Goal: Information Seeking & Learning: Learn about a topic

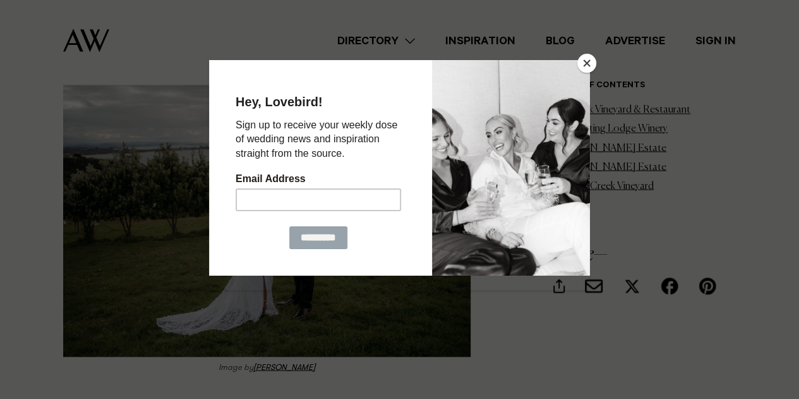
scroll to position [1060, 0]
click at [586, 64] on button "Close" at bounding box center [586, 63] width 19 height 19
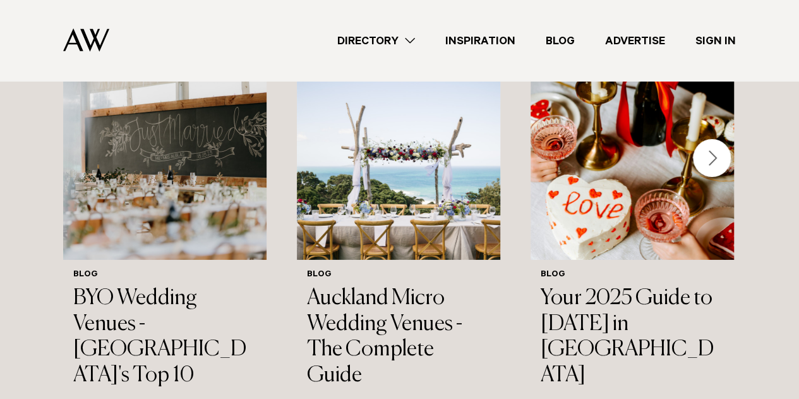
scroll to position [4364, 0]
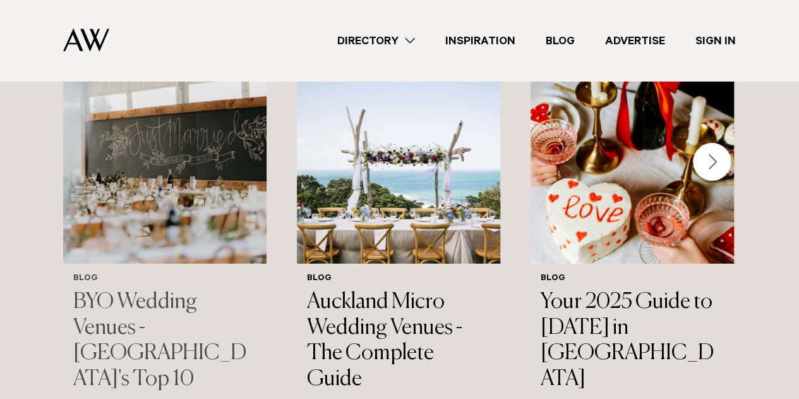
click at [212, 289] on h3 "BYO Wedding Venues - [GEOGRAPHIC_DATA]'s Top 10" at bounding box center [164, 340] width 183 height 103
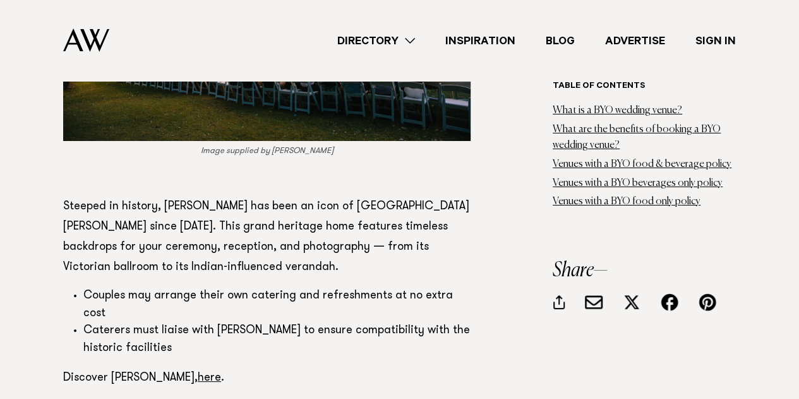
scroll to position [4682, 0]
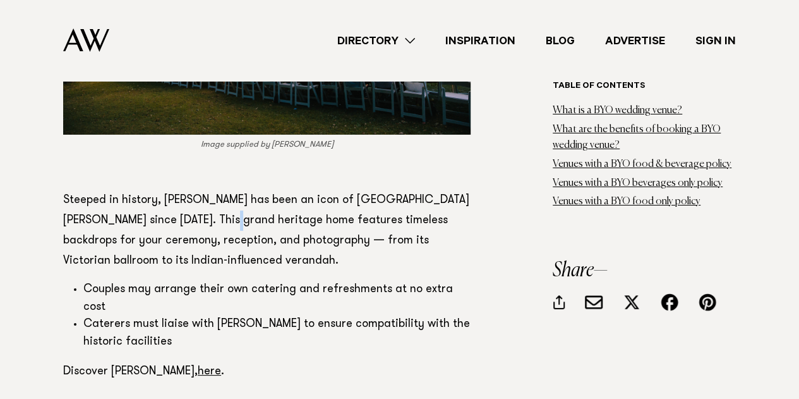
drag, startPoint x: 166, startPoint y: 299, endPoint x: 213, endPoint y: 165, distance: 142.0
click at [213, 190] on p "Steeped in history, Alberton has been an icon of Mt Albert since 1863. This gra…" at bounding box center [266, 230] width 407 height 81
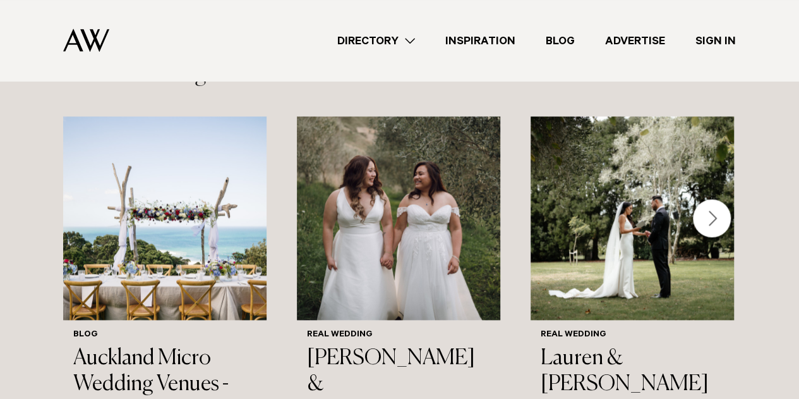
scroll to position [7924, 0]
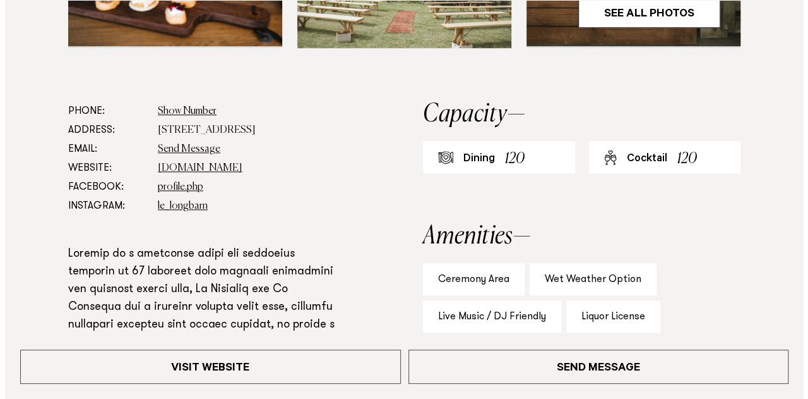
scroll to position [621, 0]
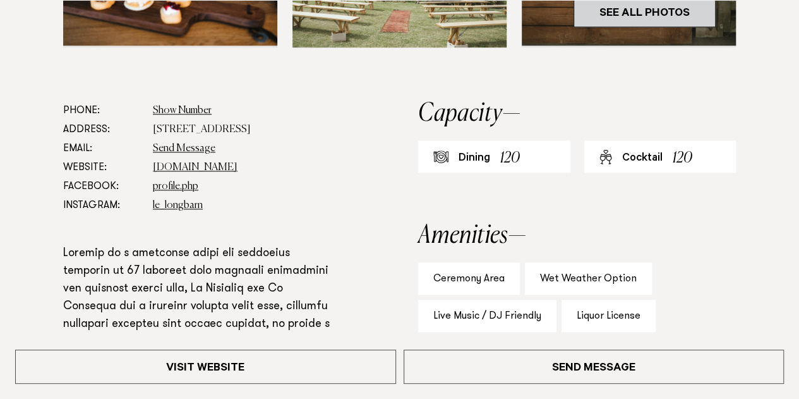
click at [655, 6] on link "See All Photos" at bounding box center [644, 12] width 142 height 30
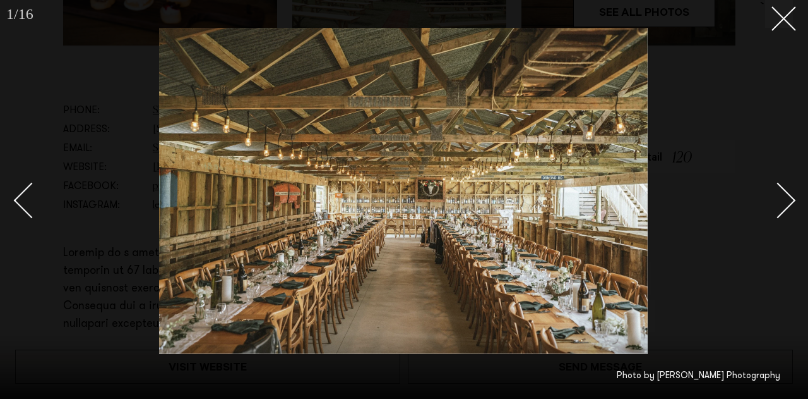
click at [780, 204] on div "Next slide" at bounding box center [778, 200] width 36 height 36
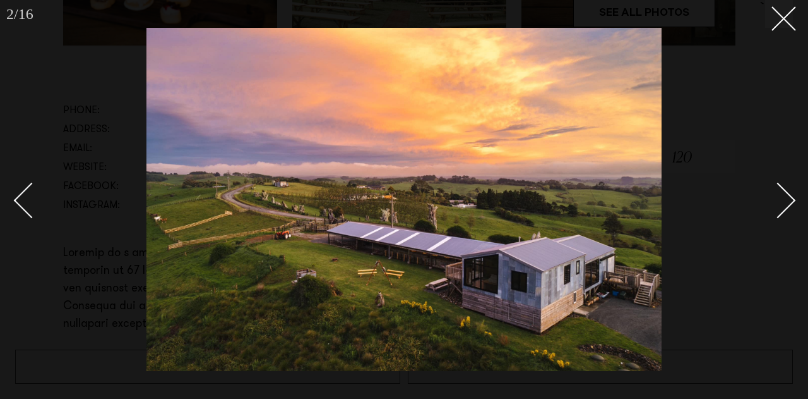
click at [780, 204] on div "Next slide" at bounding box center [778, 200] width 36 height 36
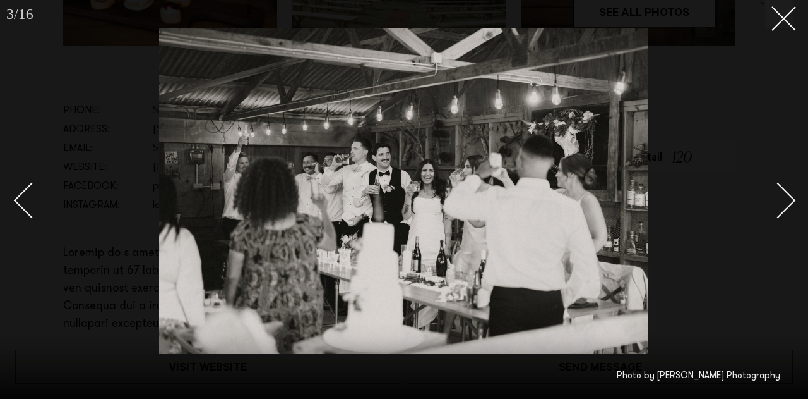
click at [780, 204] on div "Next slide" at bounding box center [778, 200] width 36 height 36
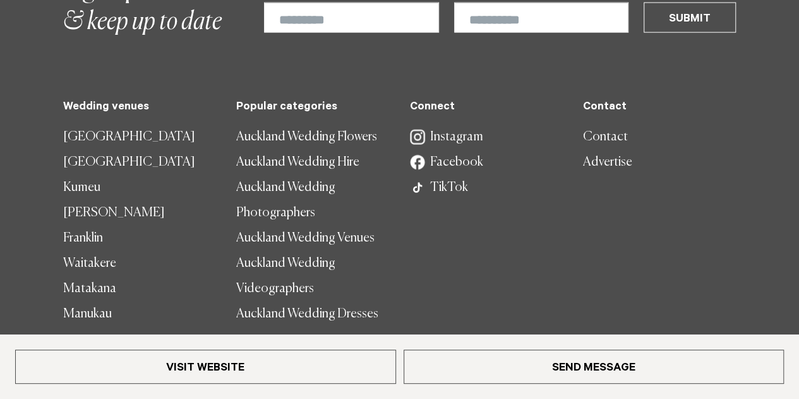
scroll to position [1445, 0]
